Goal: Task Accomplishment & Management: Use online tool/utility

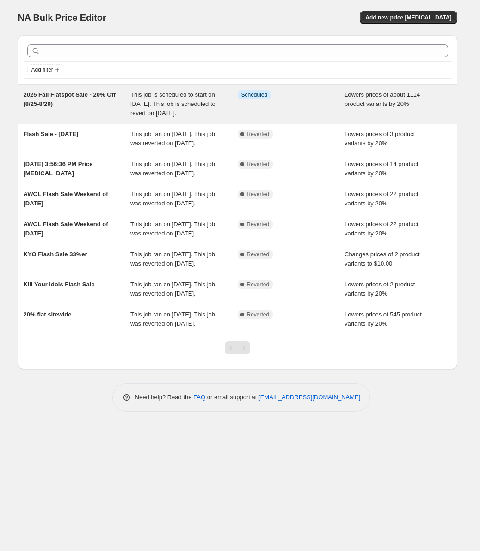
click at [159, 97] on span "This job is scheduled to start on [DATE]. This job is scheduled to revert on [D…" at bounding box center [172, 103] width 85 height 25
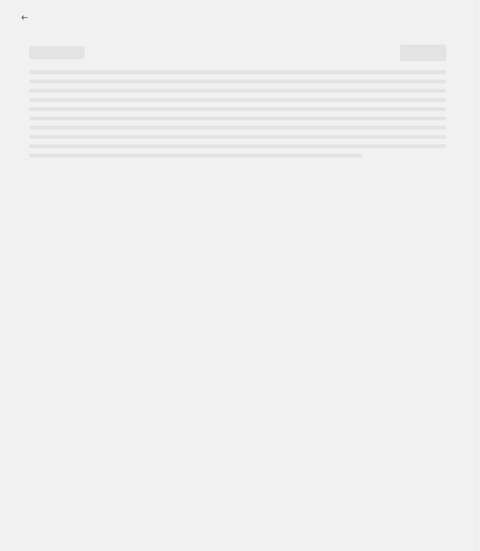
select select "percentage"
select select "not_equal"
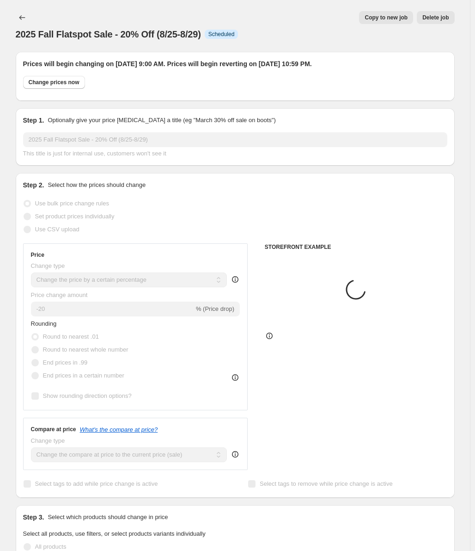
select select "tag"
